Goal: Information Seeking & Learning: Learn about a topic

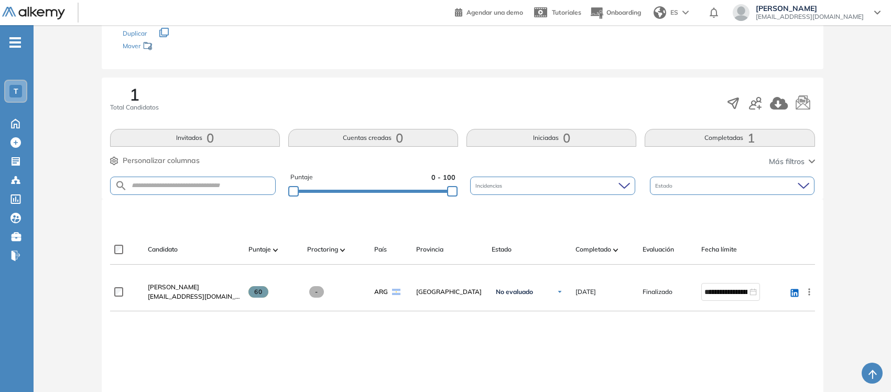
click at [16, 291] on div "T Home Home Crear Evaluación Crear Evaluación Evaluaciones Evaluaciones Candida…" at bounding box center [17, 183] width 34 height 283
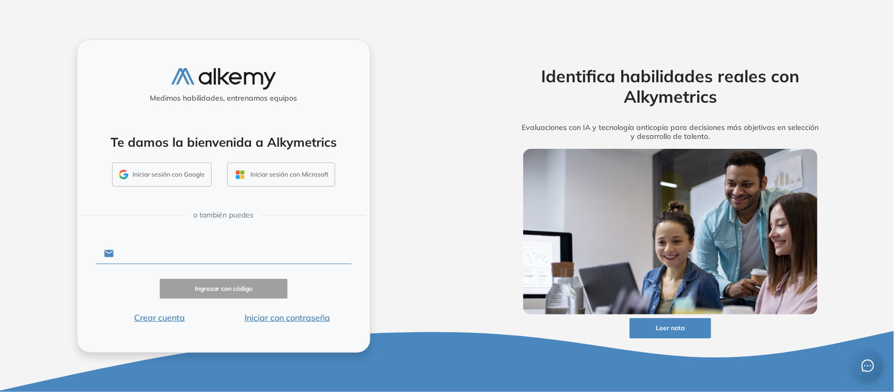
click at [156, 248] on input "text" at bounding box center [232, 254] width 237 height 20
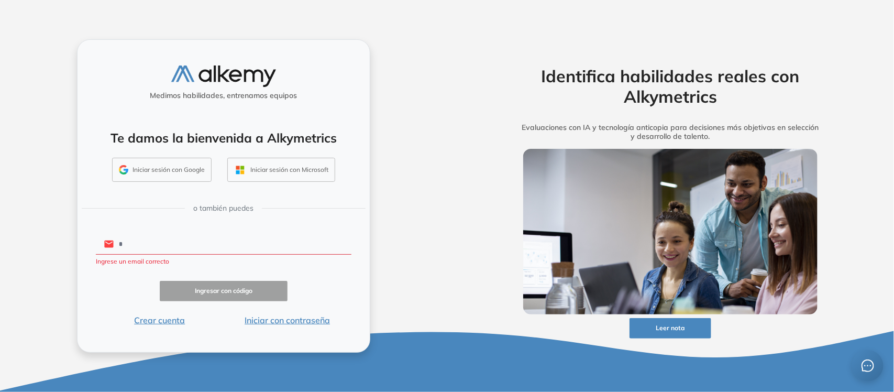
type input "**********"
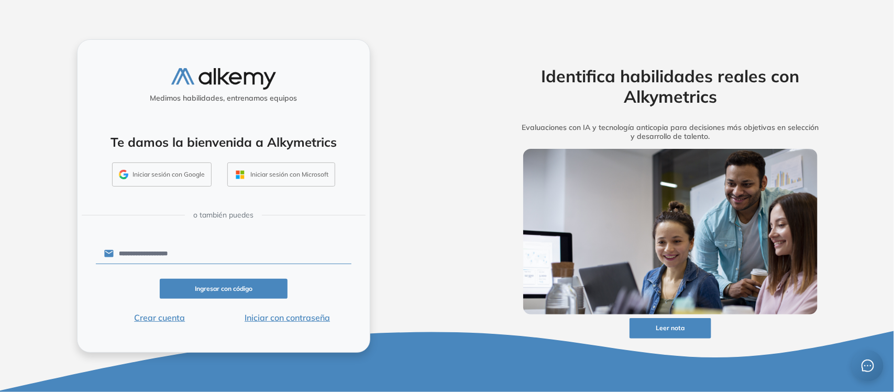
click at [213, 290] on button "Ingresar con código" at bounding box center [224, 289] width 128 height 20
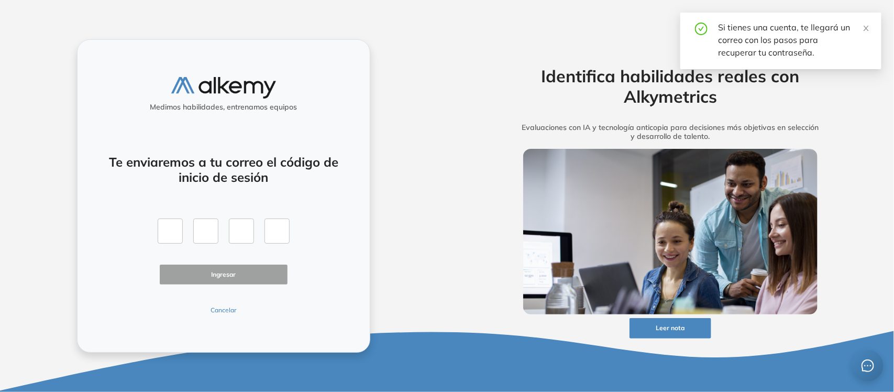
click at [222, 312] on button "Cancelar" at bounding box center [224, 309] width 128 height 9
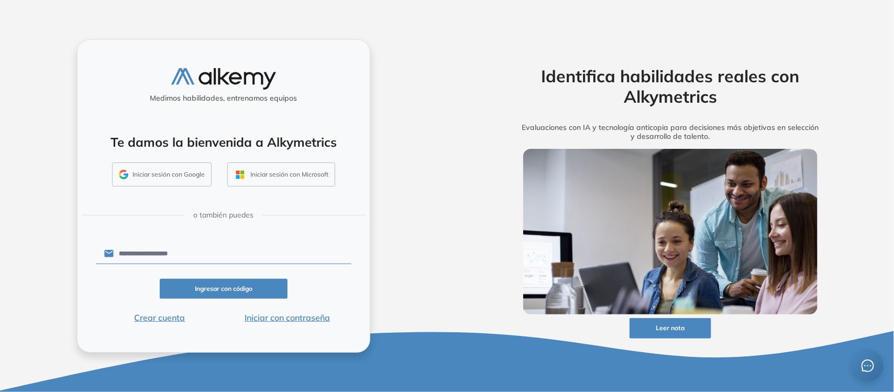
click at [299, 319] on button "Iniciar con contraseña" at bounding box center [288, 317] width 128 height 13
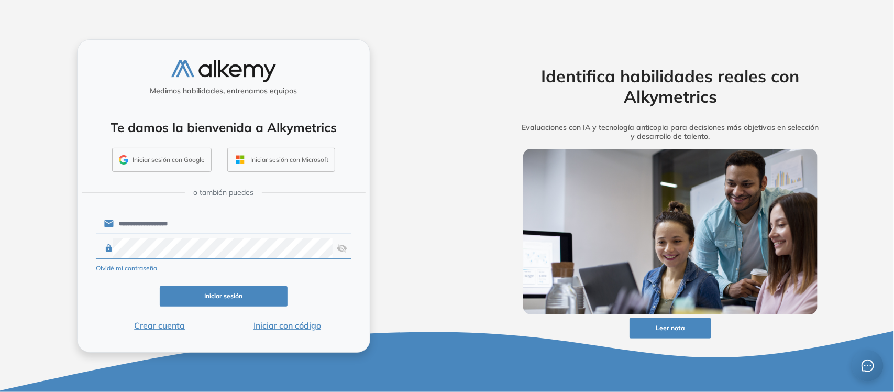
click at [234, 298] on button "Iniciar sesión" at bounding box center [224, 296] width 128 height 20
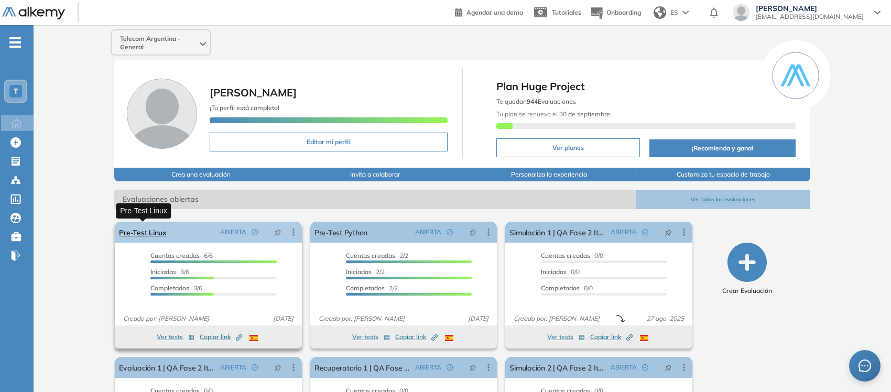
click at [151, 227] on link "Pre-Test Linux" at bounding box center [142, 232] width 47 height 21
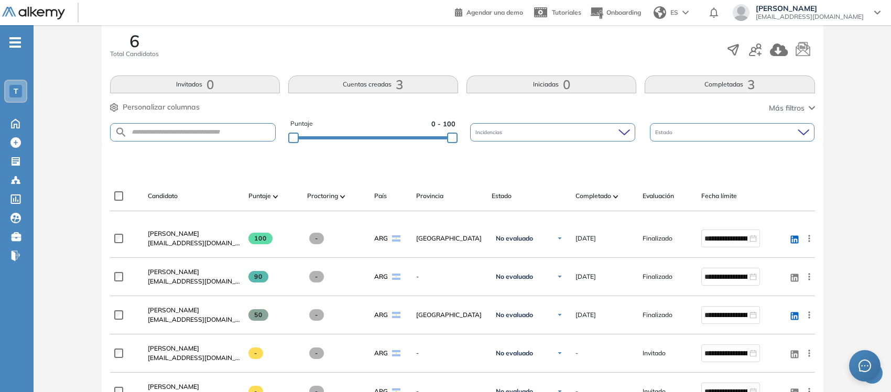
scroll to position [177, 0]
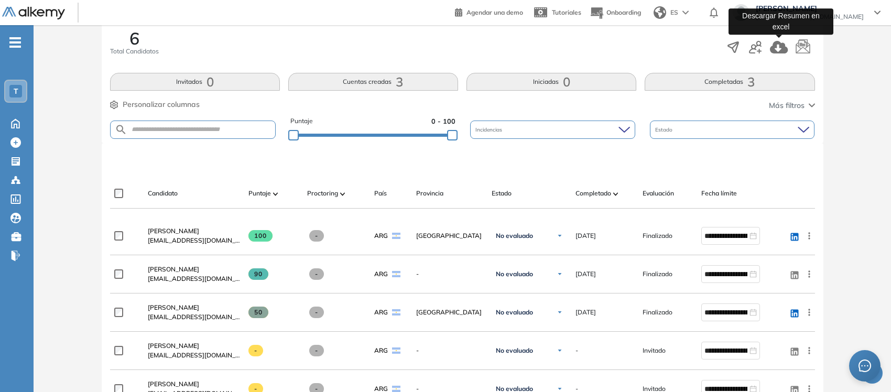
click at [778, 47] on icon "button" at bounding box center [779, 47] width 18 height 13
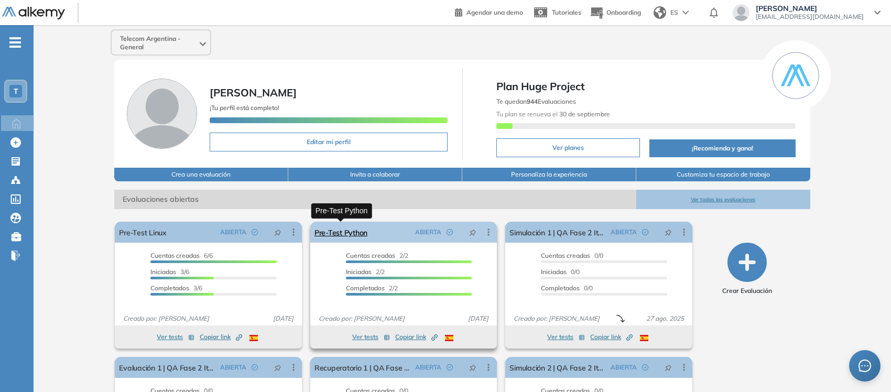
click at [349, 236] on link "Pre-Test Python" at bounding box center [340, 232] width 53 height 21
